Goal: Task Accomplishment & Management: Manage account settings

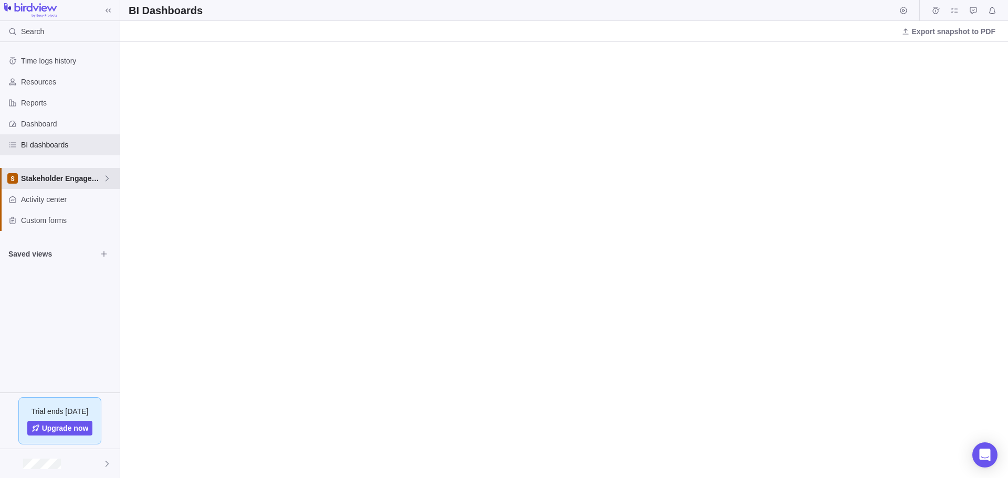
click at [52, 179] on span "Stakeholder Engagement" at bounding box center [62, 178] width 82 height 10
click at [65, 224] on span "Stakeholder Engagement" at bounding box center [60, 222] width 64 height 10
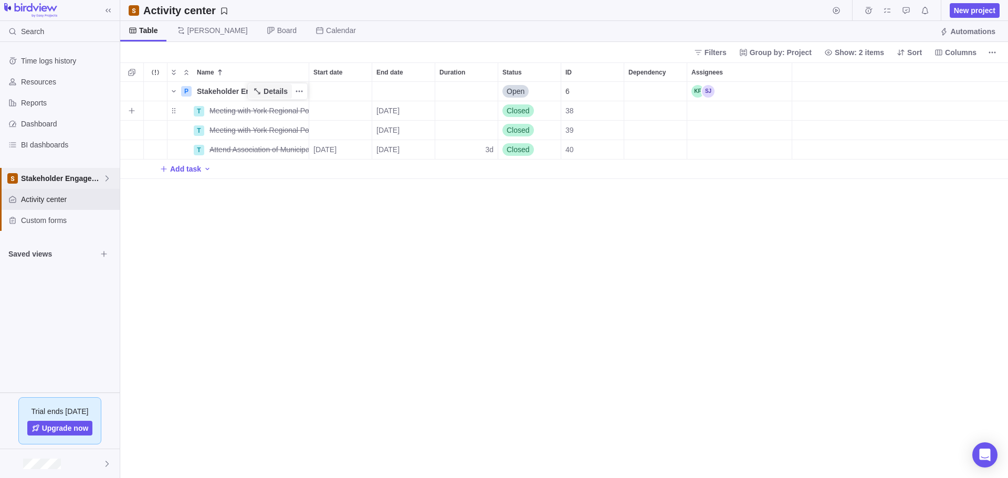
scroll to position [388, 880]
click at [198, 169] on span "Add task" at bounding box center [185, 169] width 31 height 10
type input "Attend Ontario Fire Memorial"
click at [344, 165] on div "Start date" at bounding box center [340, 169] width 62 height 19
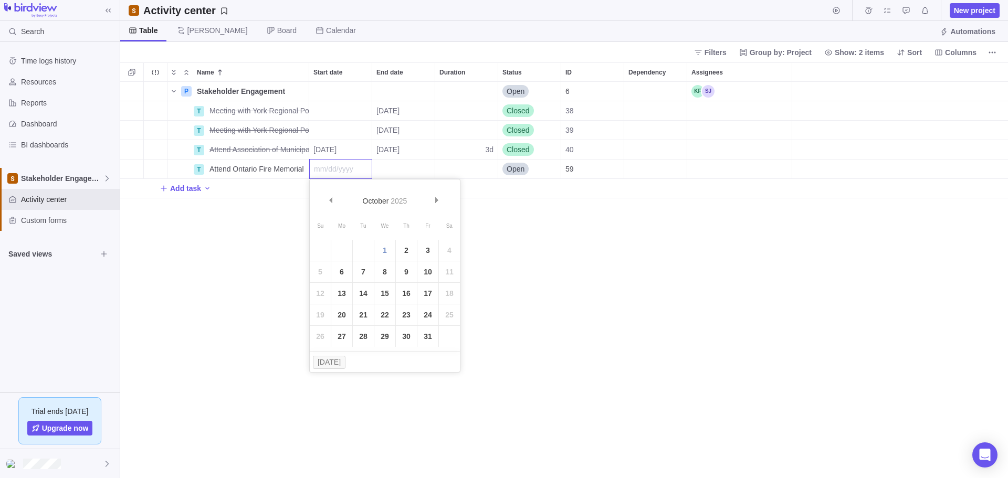
click at [396, 167] on div "Name Start date End date Duration Status ID Dependency Assignees P Stakeholder …" at bounding box center [563, 270] width 887 height 416
click at [393, 169] on div "End date" at bounding box center [403, 169] width 62 height 19
click at [384, 271] on table "Su Mo Tu We Th Fr Sa 1 2 3 4 5 6 7 8 9 10 11 12 13 14 15 16 17 18 19 20 21 22 2…" at bounding box center [447, 282] width 150 height 130
click at [617, 289] on div "Name Start date End date Duration Status ID Dependency Assignees P Stakeholder …" at bounding box center [563, 270] width 887 height 416
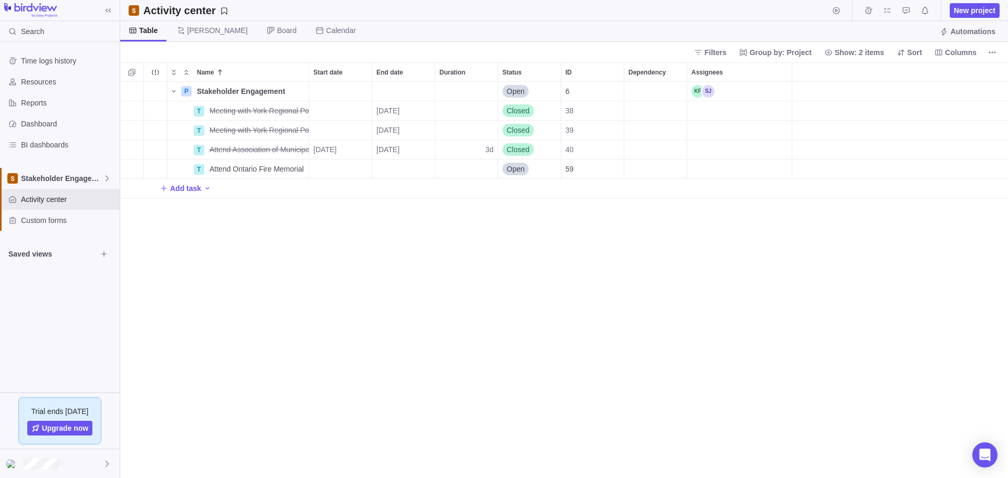
click at [516, 288] on div "P Stakeholder Engagement Details Open 6 T Meeting with York Regional Police Ass…" at bounding box center [563, 280] width 887 height 396
click at [63, 465] on div at bounding box center [60, 463] width 120 height 29
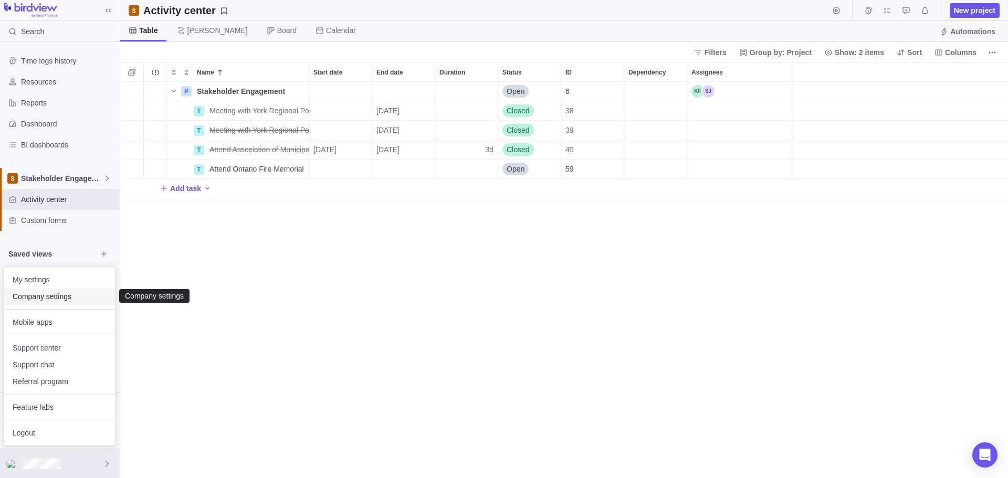
click at [70, 298] on span "Company settings" at bounding box center [60, 296] width 94 height 10
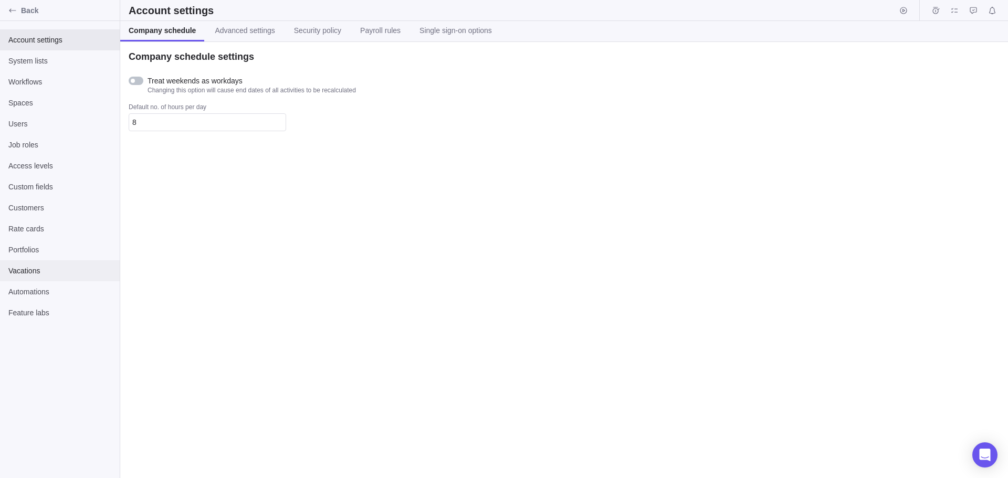
click at [52, 268] on span "Vacations" at bounding box center [59, 271] width 103 height 10
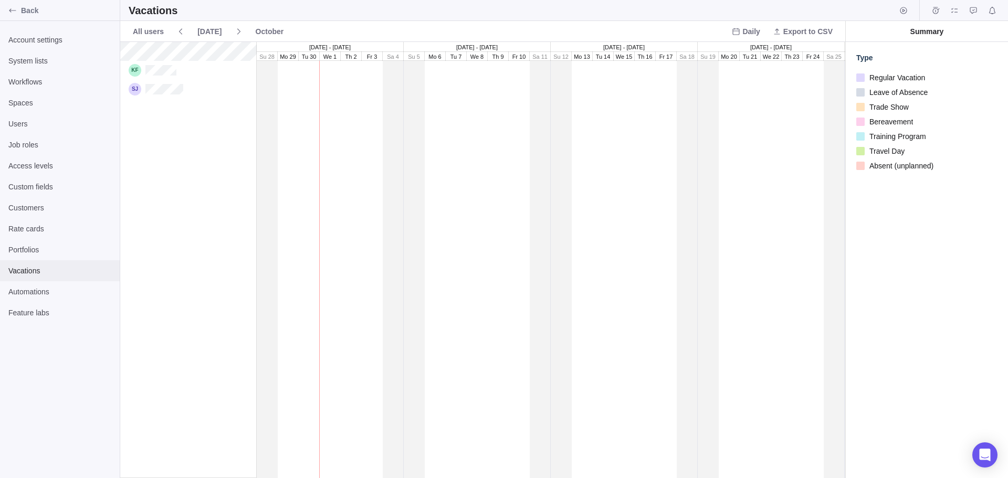
scroll to position [428, 717]
click at [59, 63] on span "System lists" at bounding box center [59, 61] width 103 height 10
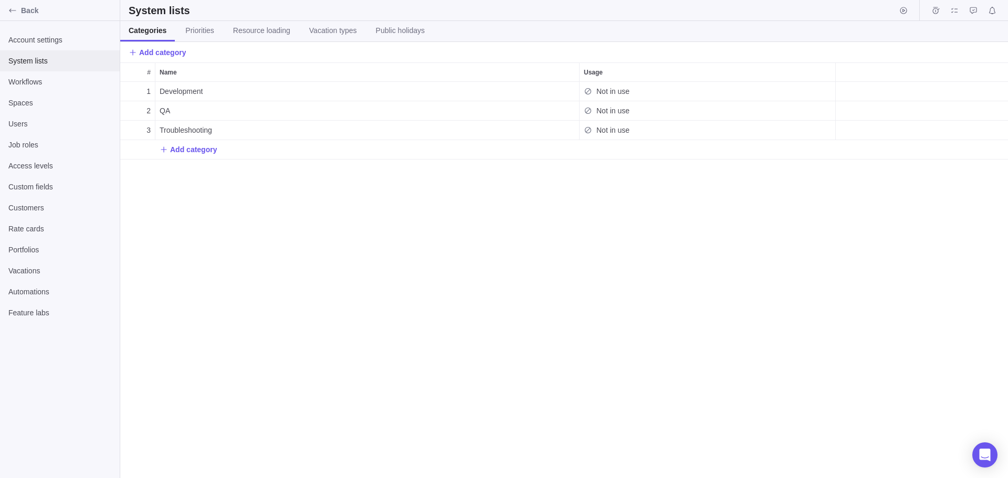
scroll to position [388, 880]
click at [61, 43] on span "Account settings" at bounding box center [59, 40] width 103 height 10
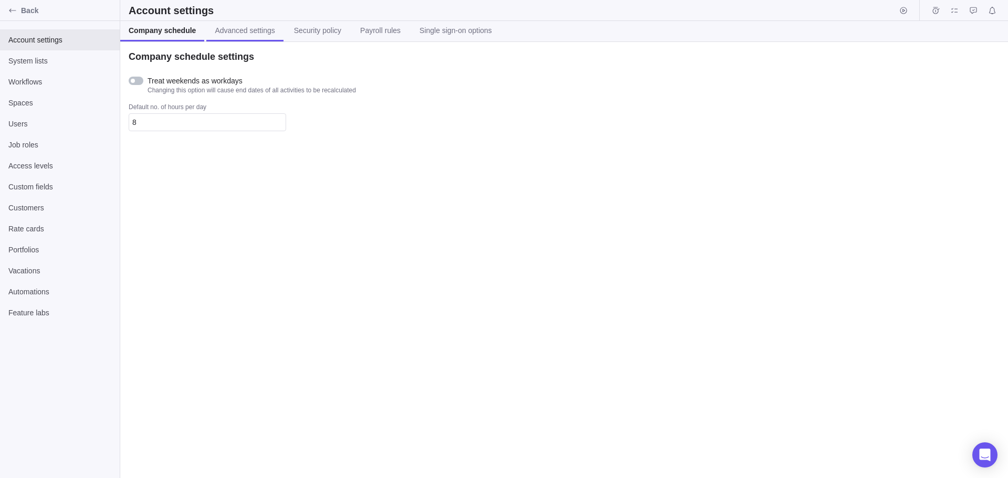
click at [218, 30] on span "Advanced settings" at bounding box center [245, 30] width 60 height 10
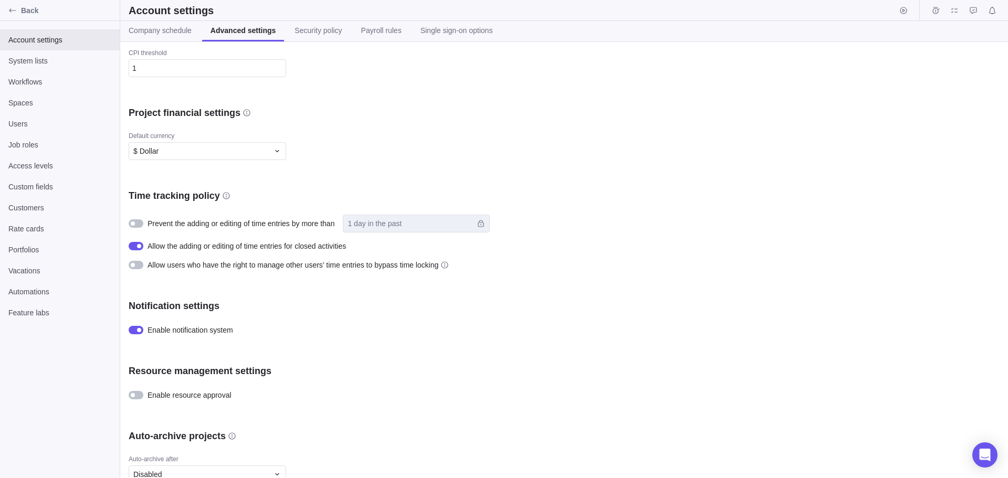
scroll to position [315, 0]
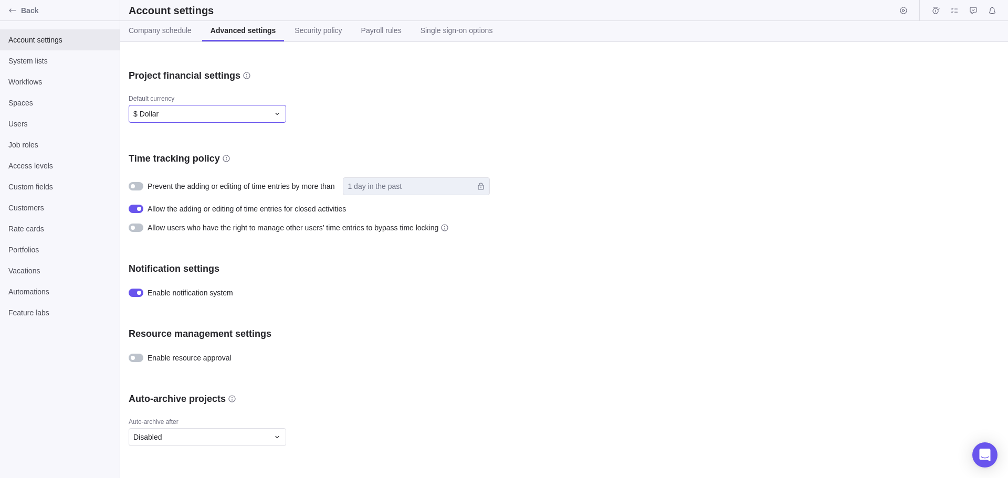
click at [269, 110] on div "$ Dollar" at bounding box center [207, 114] width 157 height 18
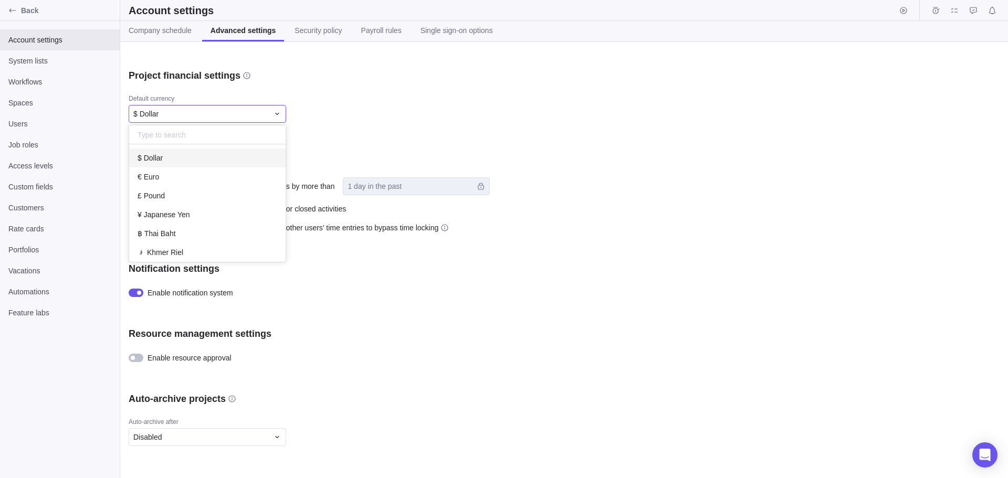
click at [269, 110] on div "$ Dollar" at bounding box center [207, 114] width 157 height 18
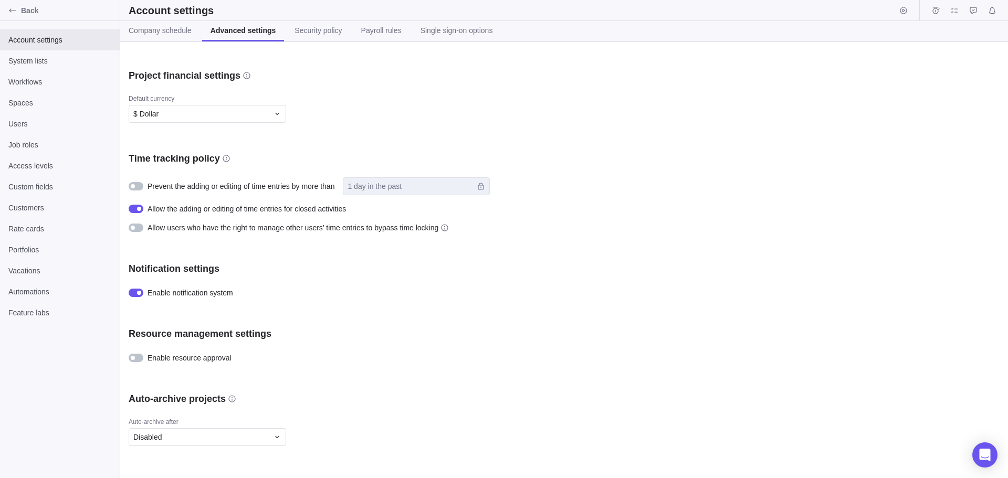
click at [348, 126] on div "Company logo Upload Visibility settings Show portfolios Project creator has ful…" at bounding box center [563, 260] width 887 height 436
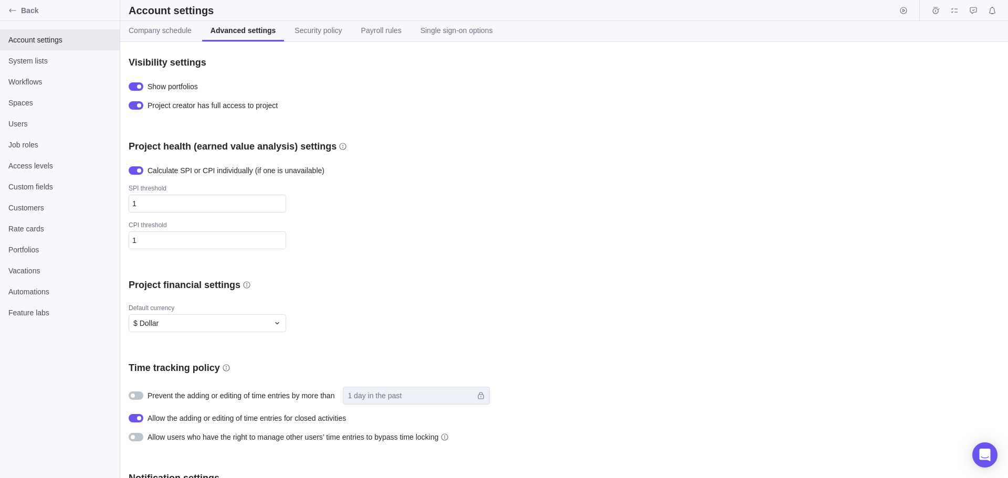
scroll to position [105, 0]
click at [31, 12] on span "Back" at bounding box center [68, 10] width 94 height 10
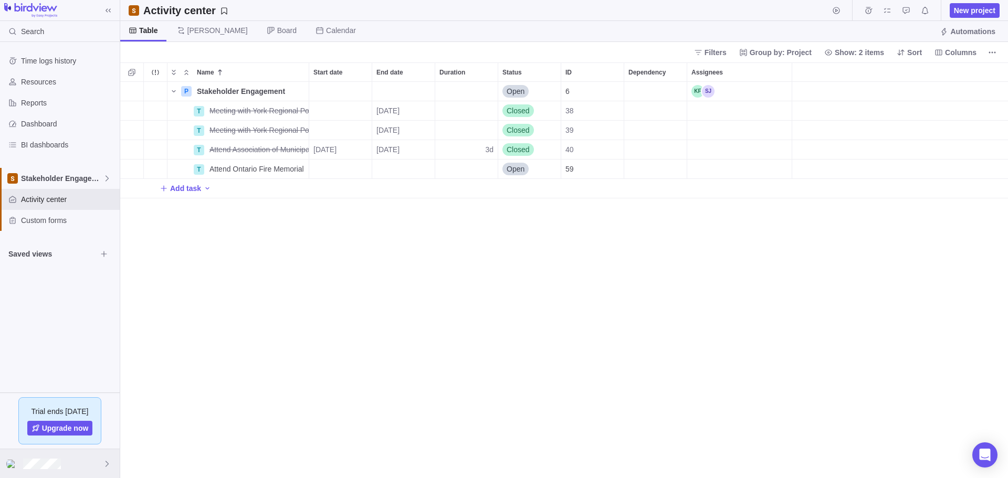
scroll to position [388, 880]
click at [86, 456] on div at bounding box center [60, 463] width 120 height 29
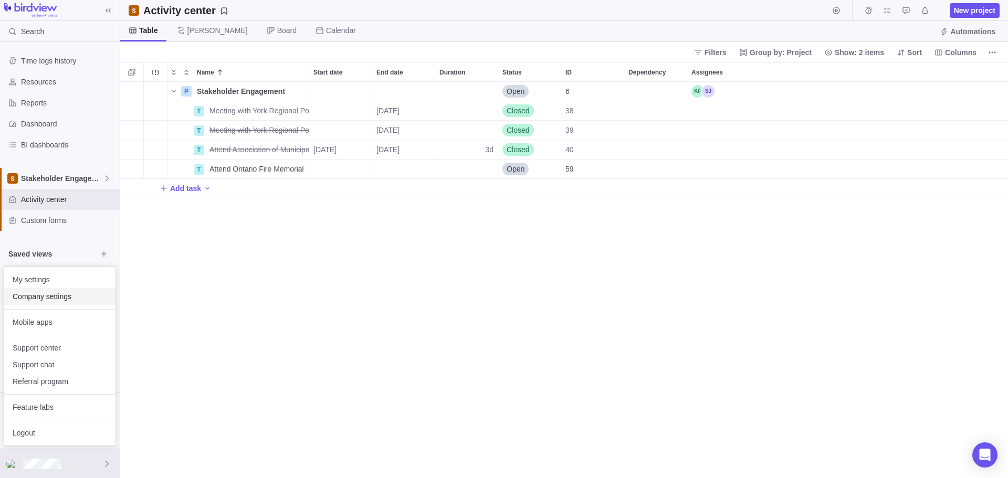
click at [87, 294] on span "Company settings" at bounding box center [60, 296] width 94 height 10
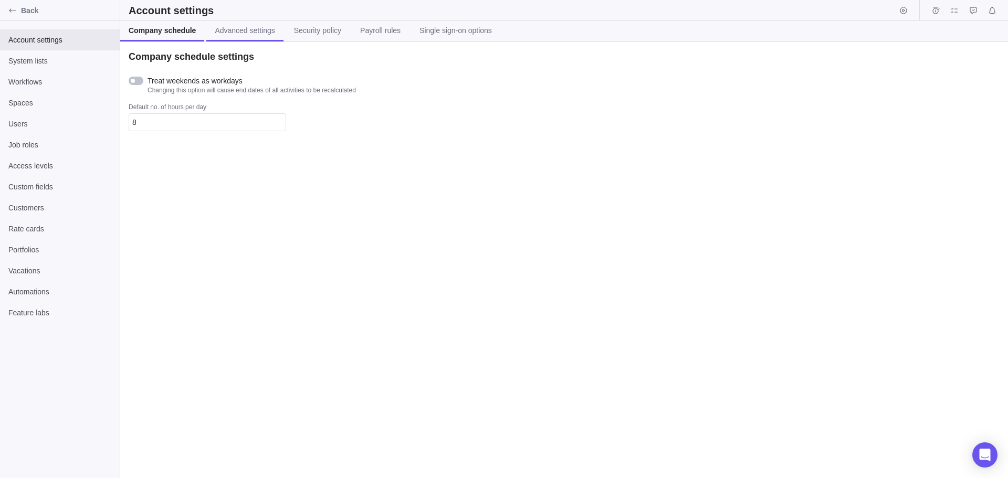
click at [249, 32] on span "Advanced settings" at bounding box center [245, 30] width 60 height 10
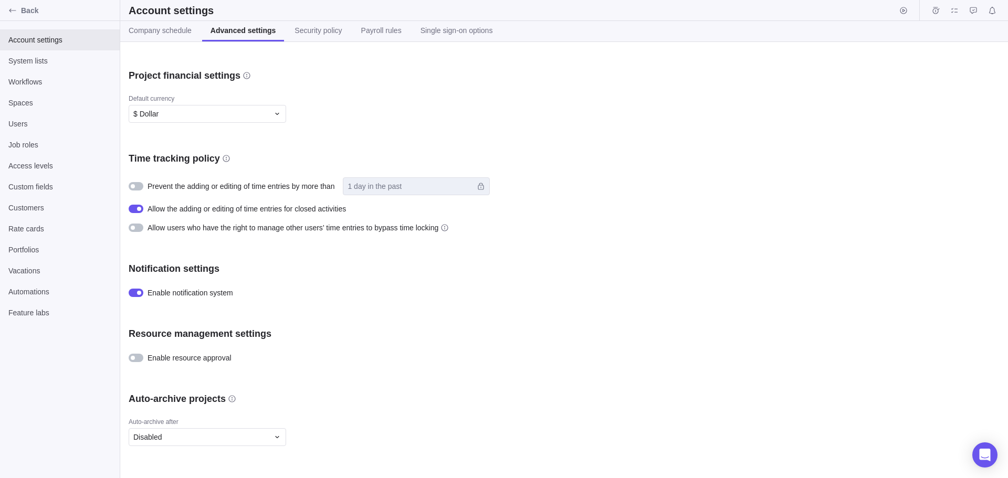
scroll to position [367, 0]
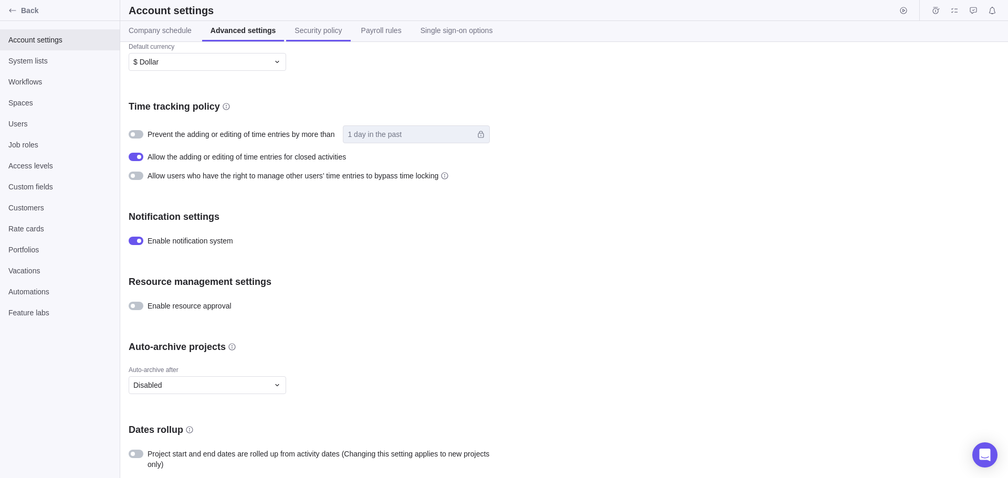
click at [298, 38] on link "Security policy" at bounding box center [318, 31] width 64 height 20
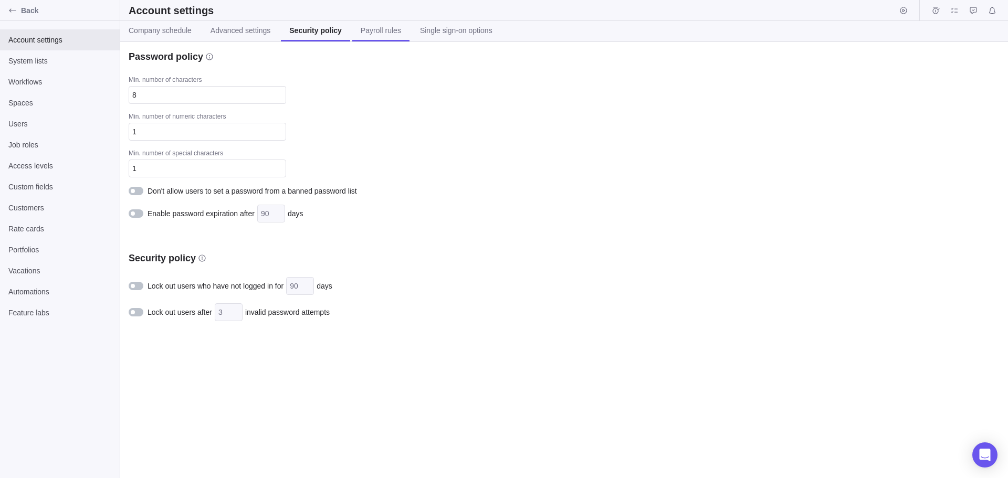
click at [381, 33] on span "Payroll rules" at bounding box center [381, 30] width 40 height 10
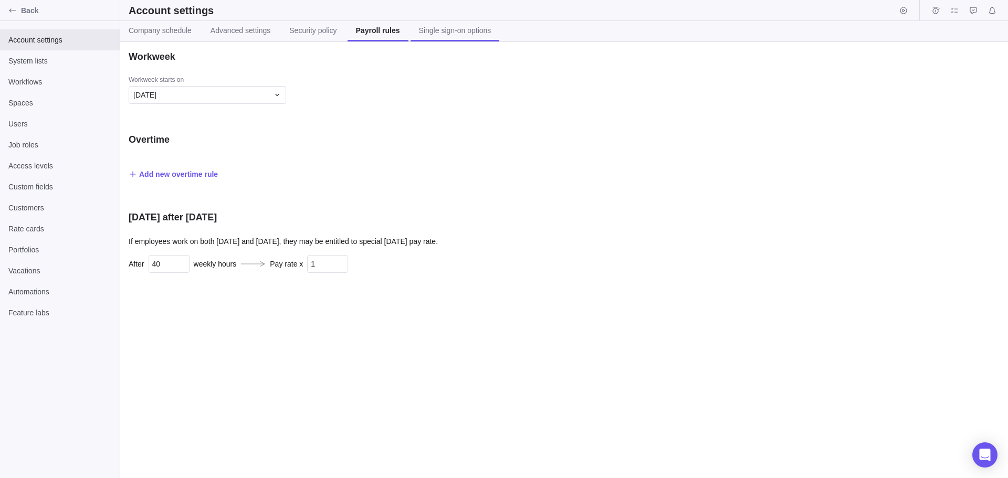
click at [446, 24] on link "Single sign-on options" at bounding box center [454, 31] width 89 height 20
